Goal: Transaction & Acquisition: Book appointment/travel/reservation

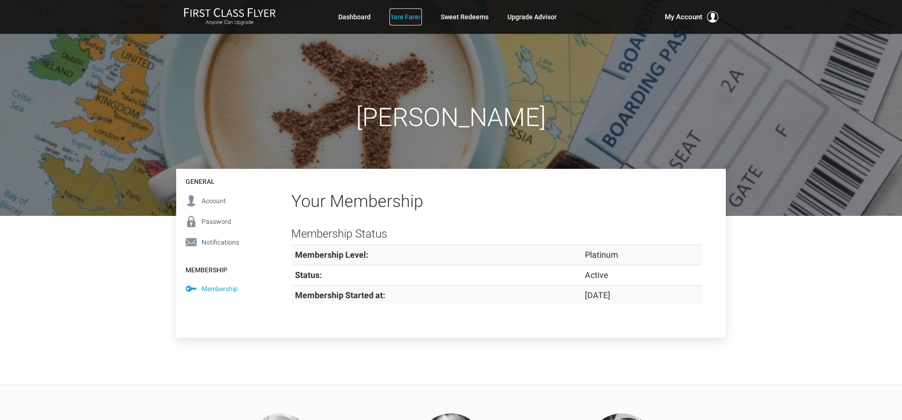
click at [399, 17] on link "Rare Fares" at bounding box center [406, 16] width 32 height 17
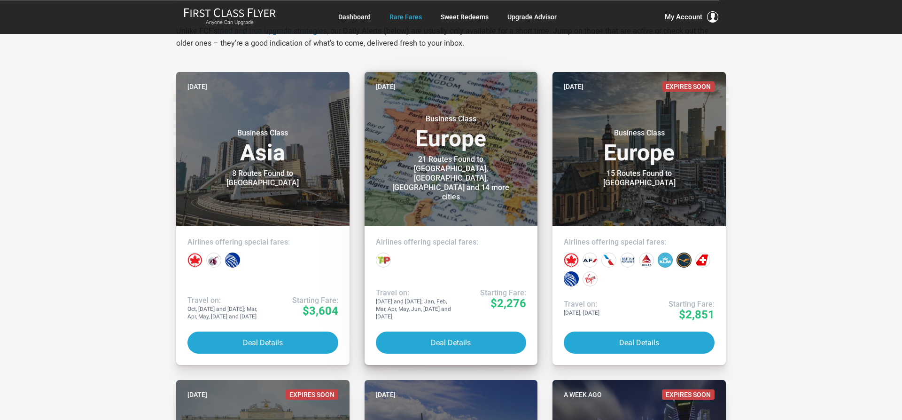
scroll to position [160, 0]
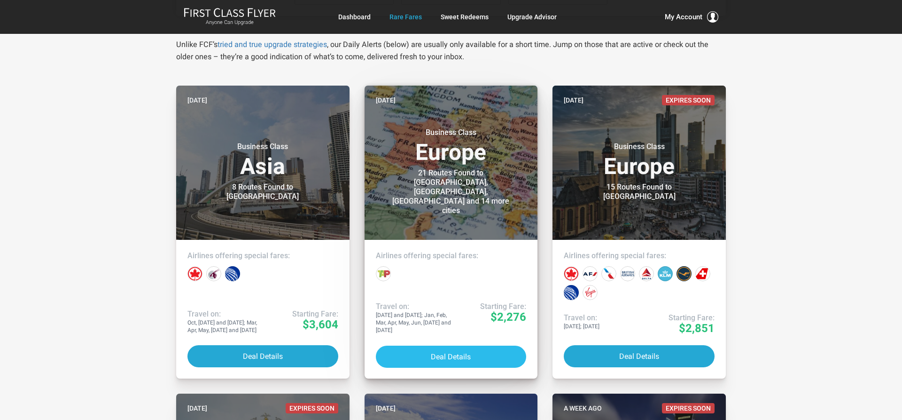
click at [453, 357] on button "Deal Details" at bounding box center [451, 356] width 151 height 22
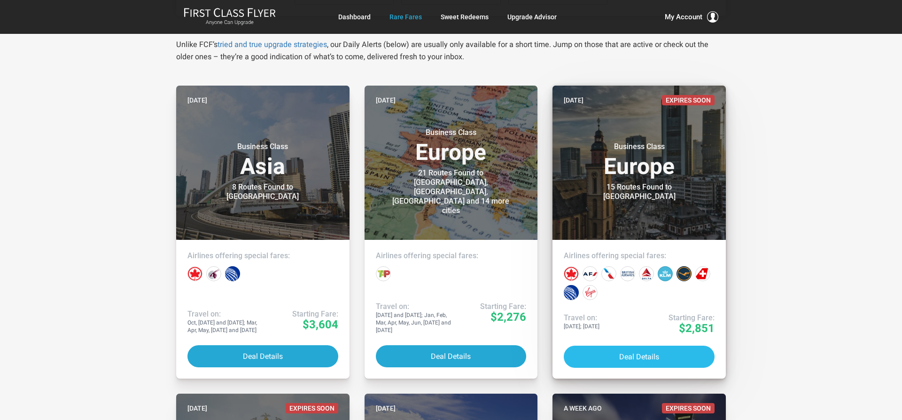
click at [632, 356] on button "Deal Details" at bounding box center [639, 356] width 151 height 22
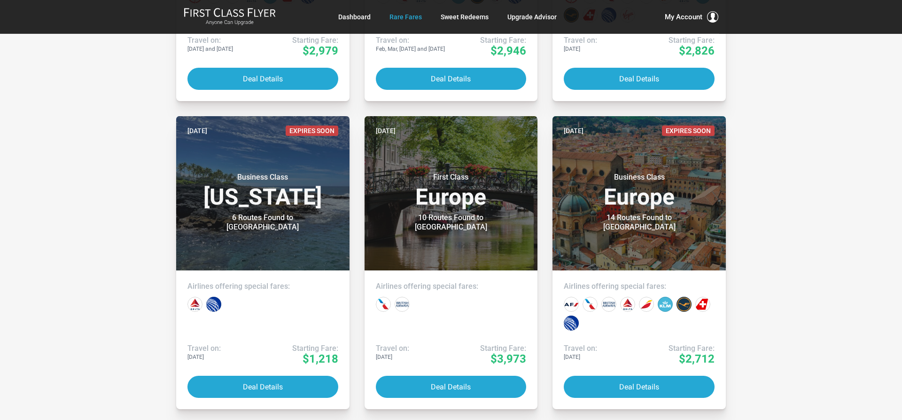
scroll to position [1374, 0]
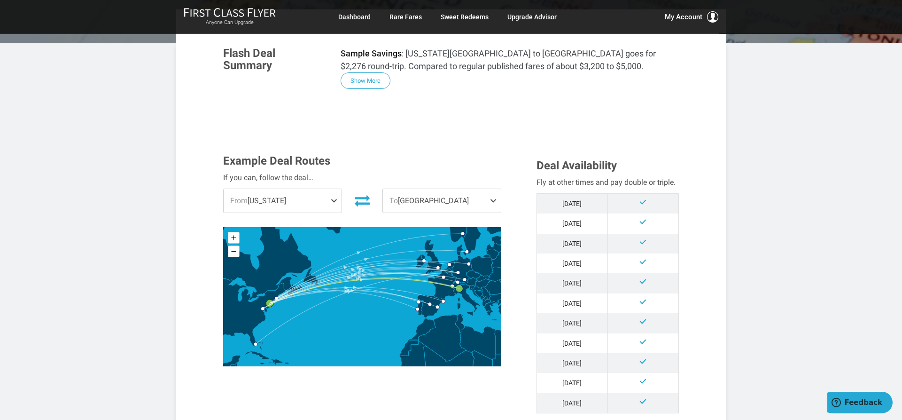
scroll to position [224, 0]
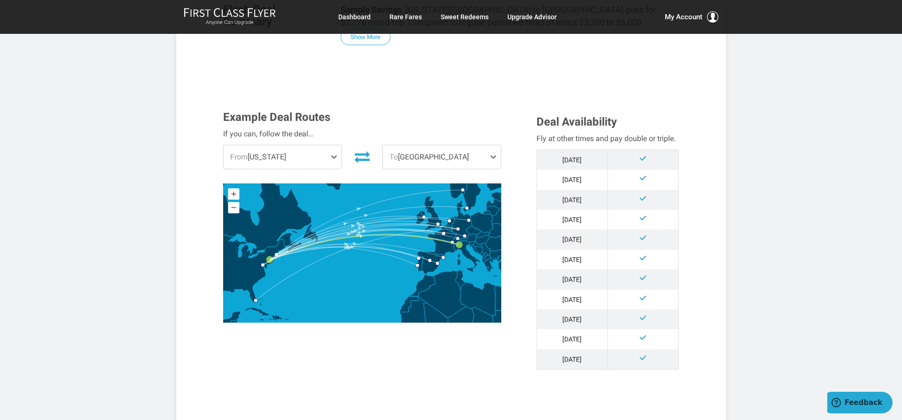
click at [421, 145] on span "To Milan" at bounding box center [442, 156] width 118 height 23
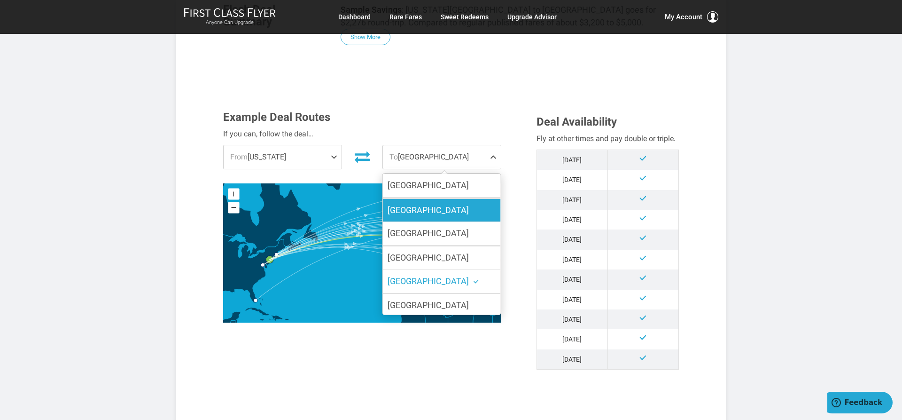
click at [414, 205] on span "Frankfurt" at bounding box center [428, 210] width 81 height 10
click at [0, 0] on input "Frankfurt" at bounding box center [0, 0] width 0 height 0
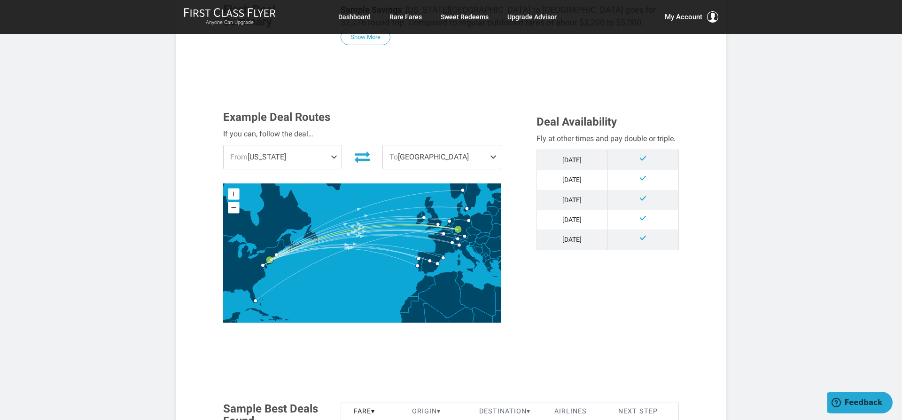
click at [426, 145] on span "To Frankfurt" at bounding box center [442, 156] width 118 height 23
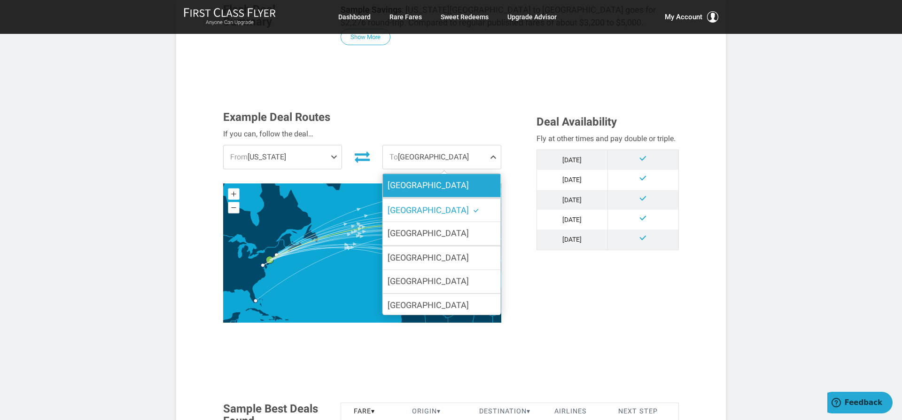
click at [413, 180] on span "Barcelona" at bounding box center [428, 185] width 81 height 10
click at [0, 0] on input "Barcelona" at bounding box center [0, 0] width 0 height 0
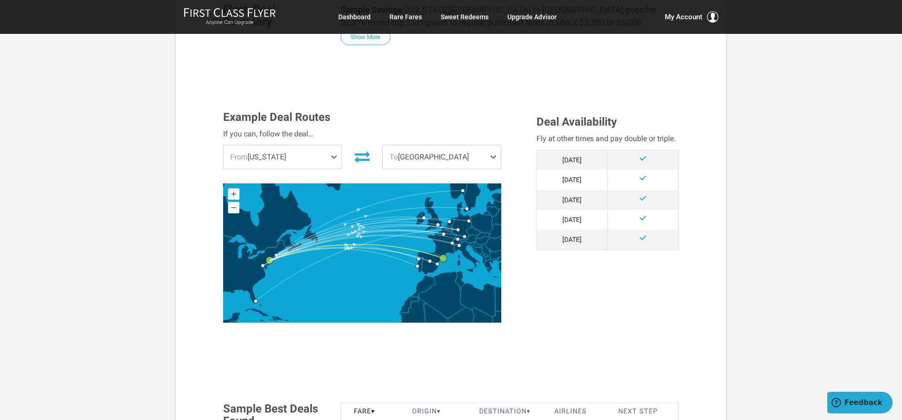
scroll to position [288, 0]
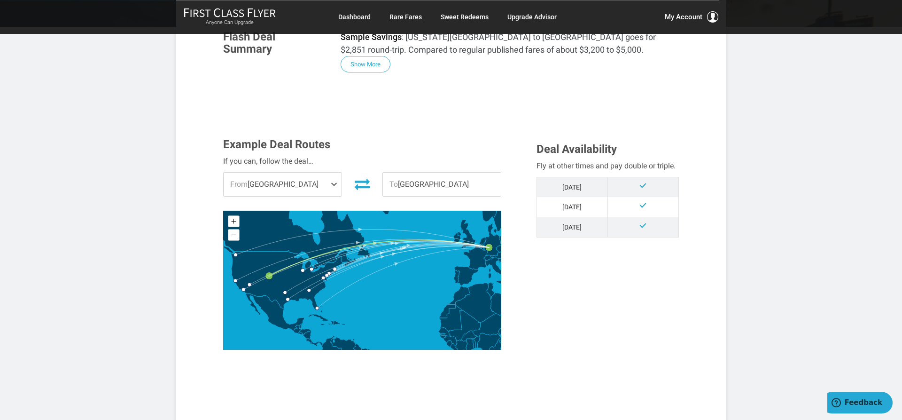
scroll to position [192, 0]
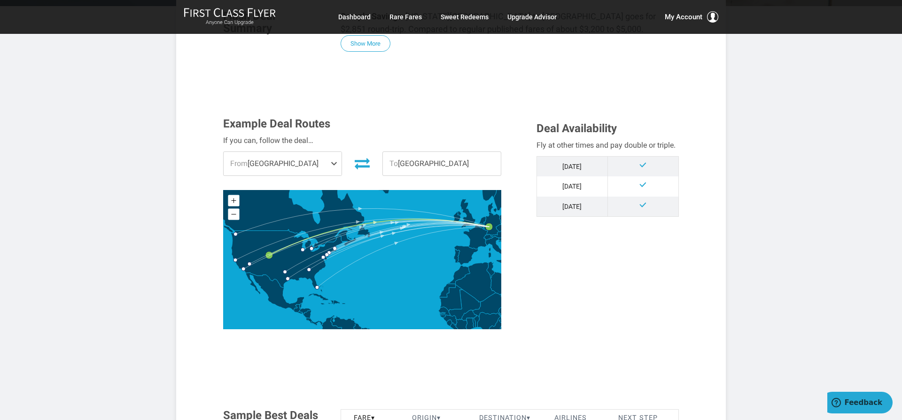
click at [289, 168] on span "From Denver" at bounding box center [283, 163] width 118 height 23
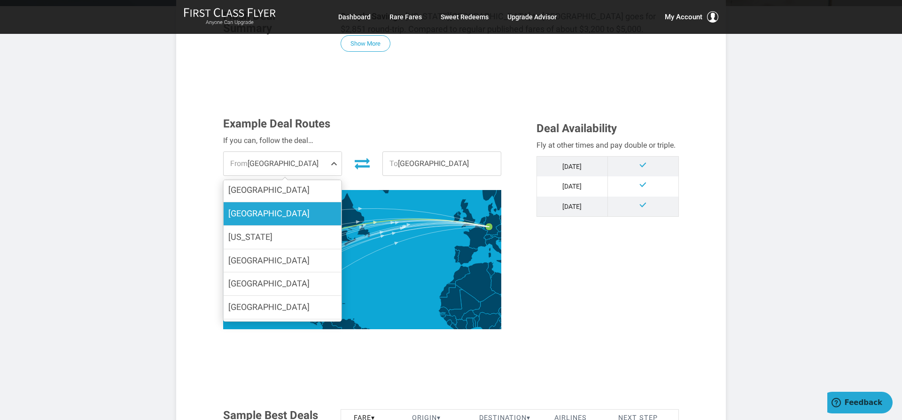
scroll to position [210, 0]
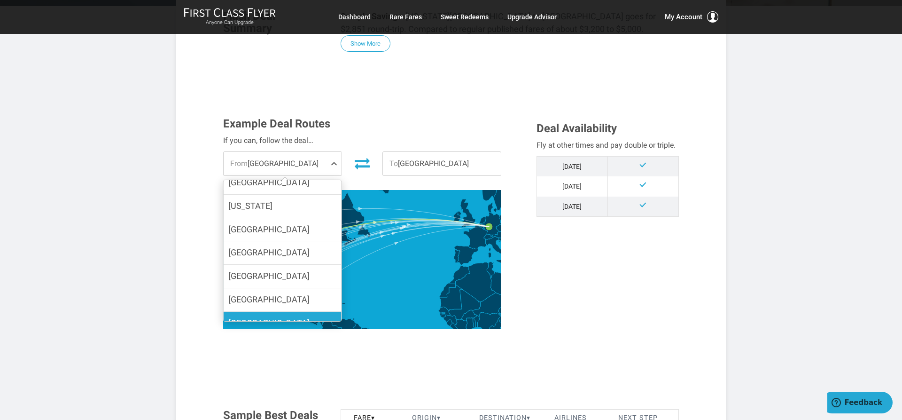
click at [252, 313] on label "Dallas" at bounding box center [283, 323] width 118 height 23
click at [0, 0] on input "Dallas" at bounding box center [0, 0] width 0 height 0
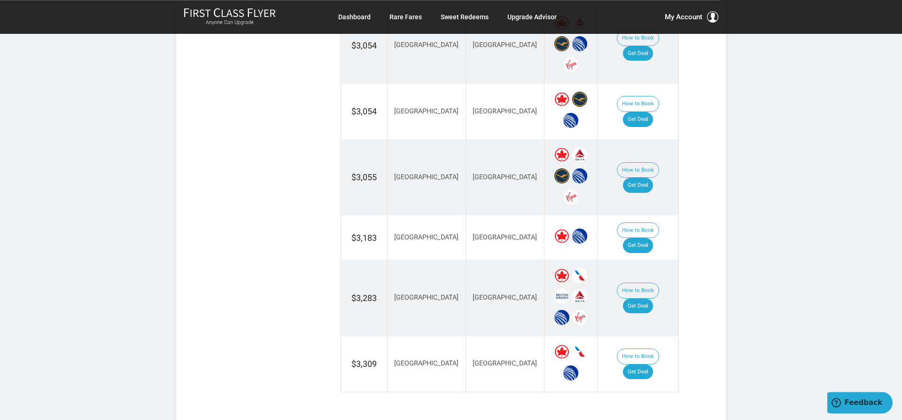
scroll to position [1119, 0]
click at [644, 364] on link "Get Deal" at bounding box center [638, 371] width 30 height 15
